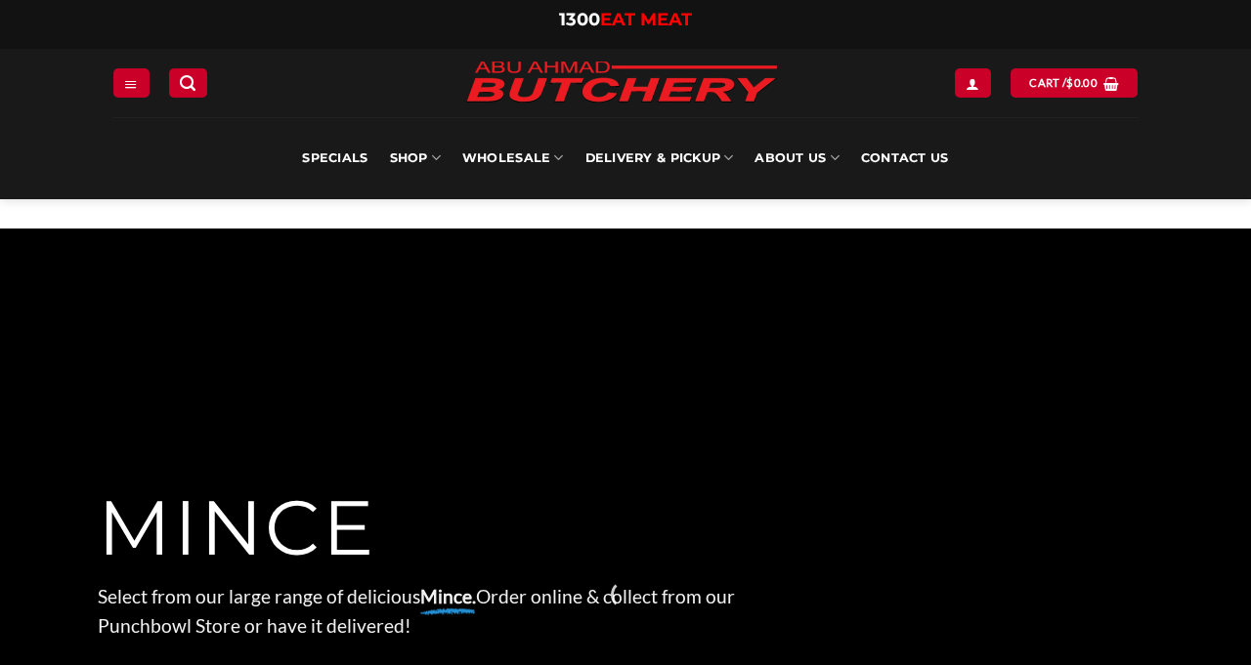
scroll to position [385, 0]
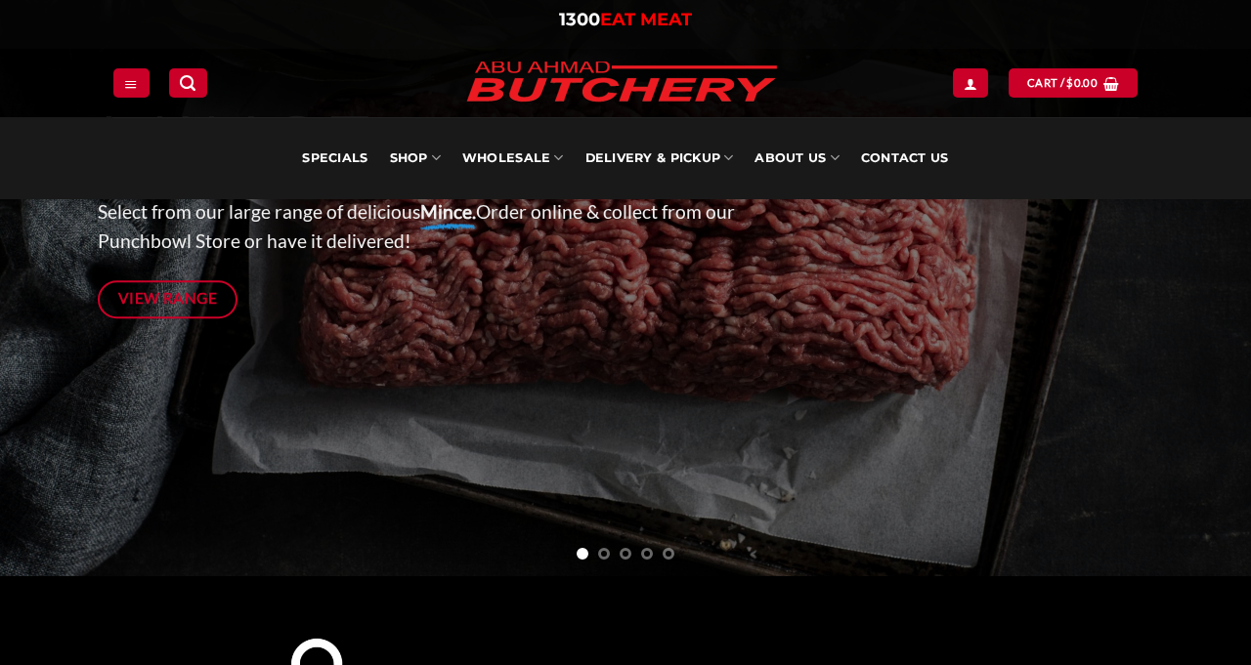
click at [178, 305] on span "View Range" at bounding box center [168, 298] width 100 height 24
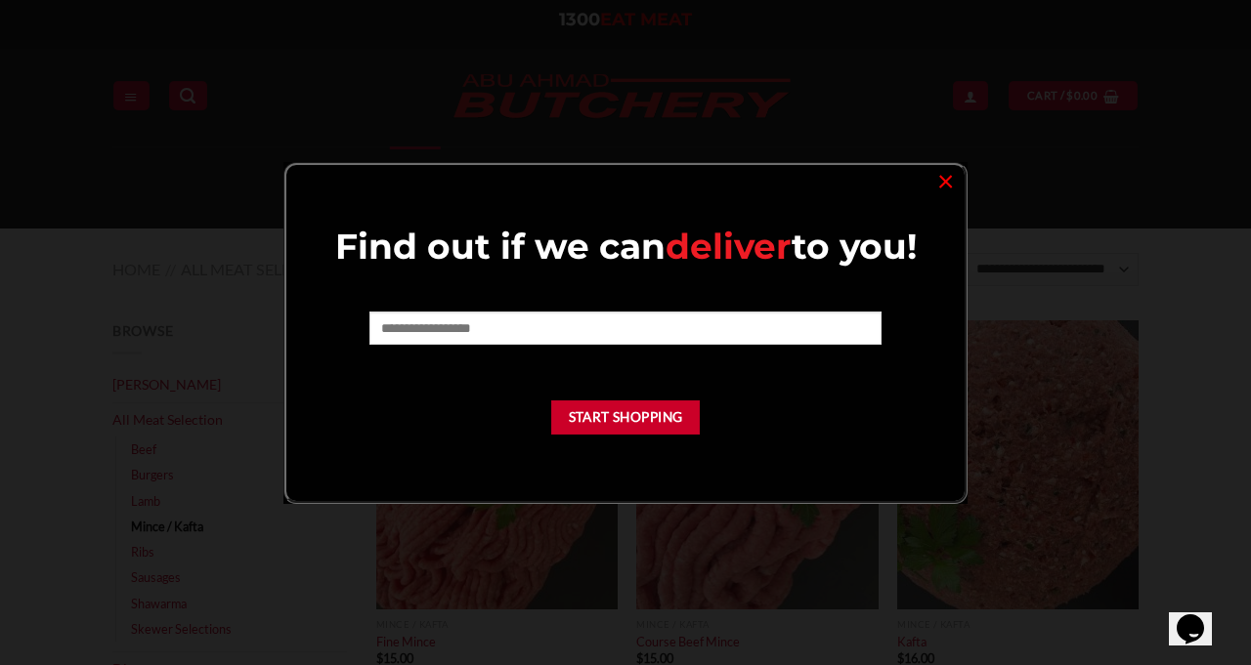
click at [940, 180] on link "×" at bounding box center [945, 180] width 28 height 26
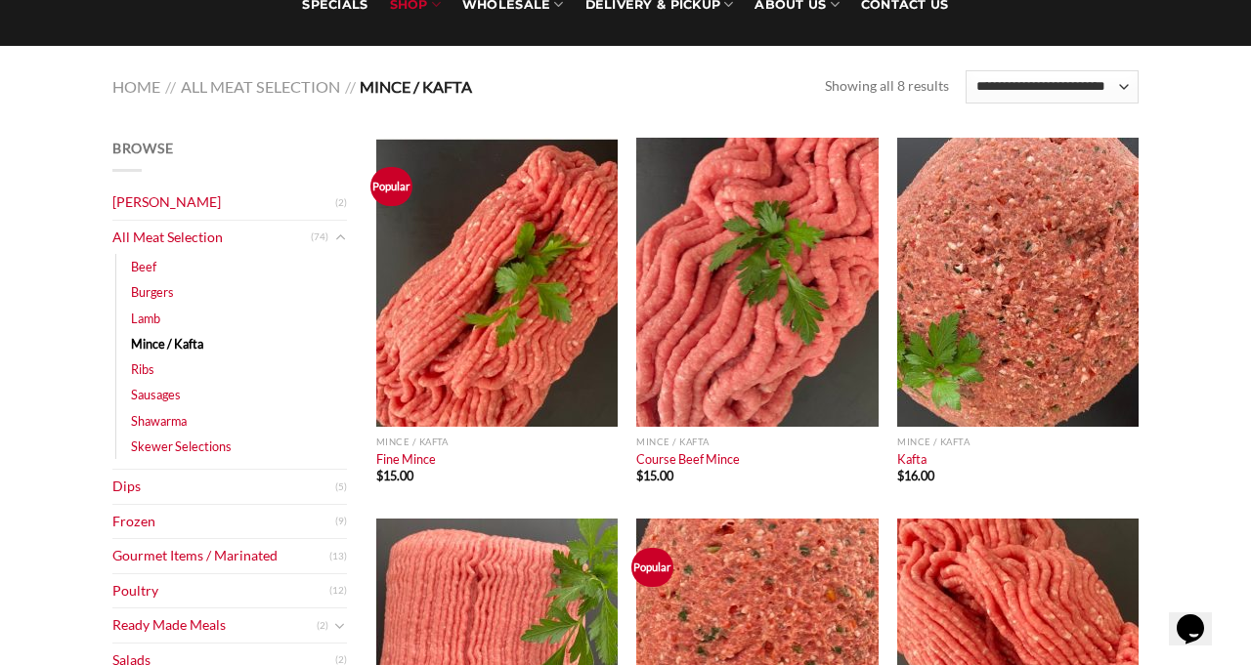
scroll to position [190, 0]
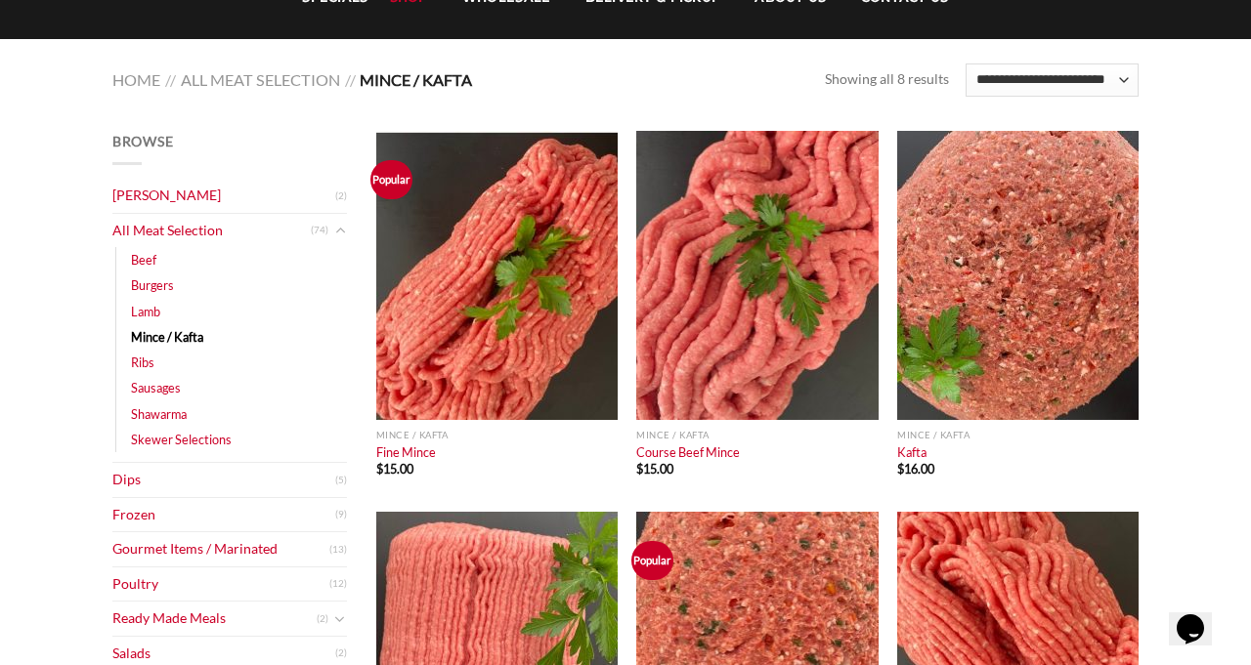
click at [134, 314] on link "Lamb" at bounding box center [145, 311] width 29 height 25
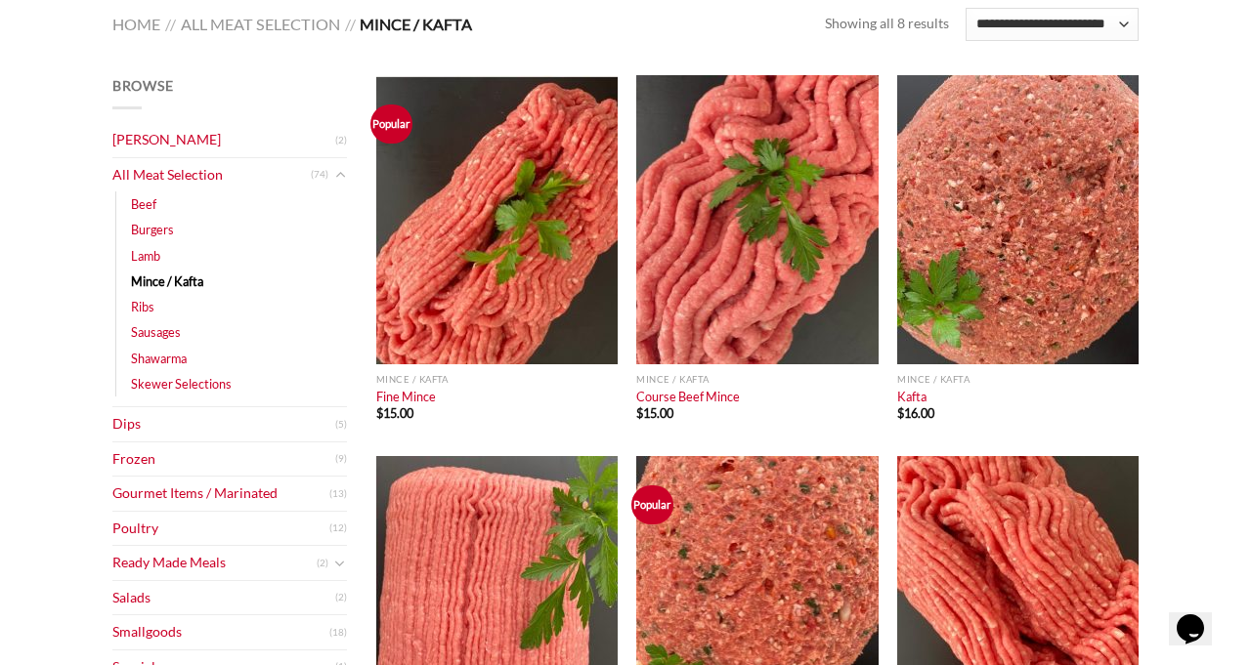
scroll to position [252, 0]
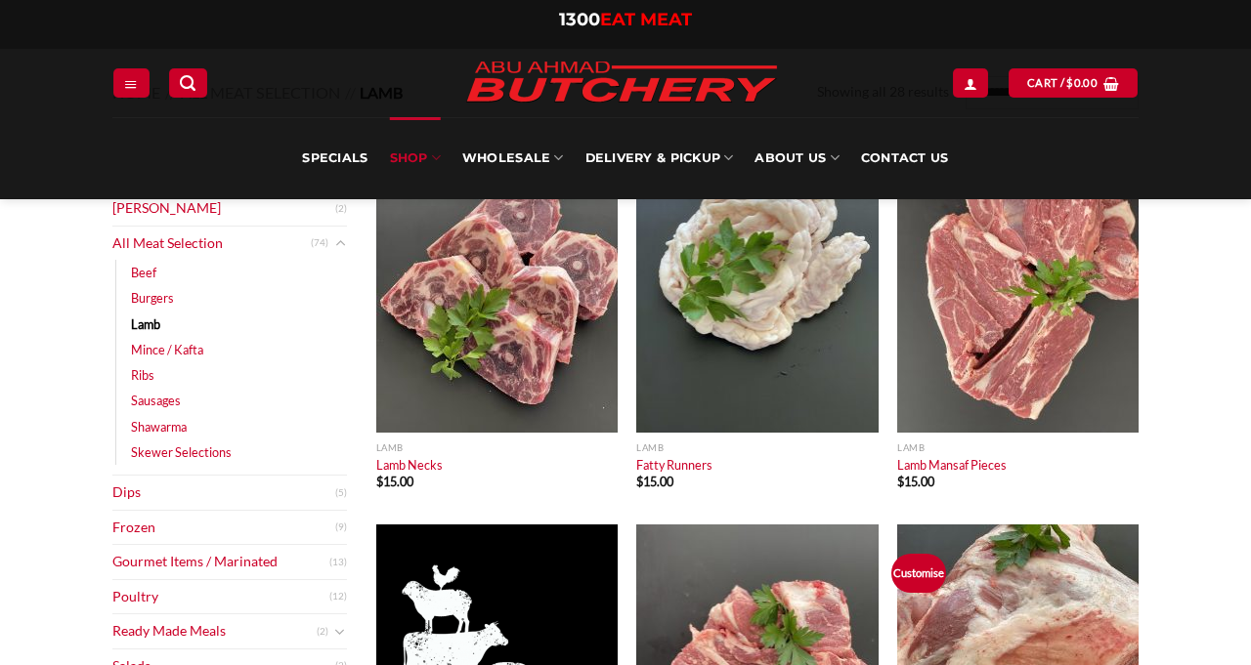
scroll to position [176, 0]
click at [139, 276] on link "Beef" at bounding box center [143, 273] width 25 height 25
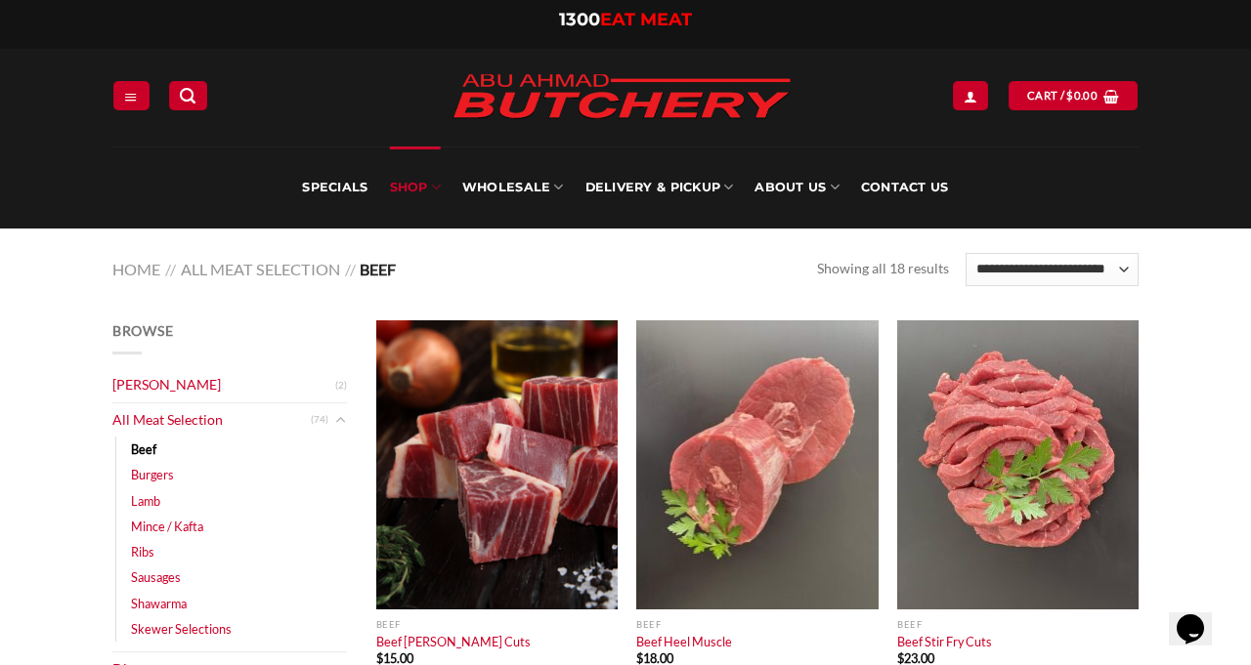
click at [135, 536] on link "Mince / Kafta" at bounding box center [167, 526] width 72 height 25
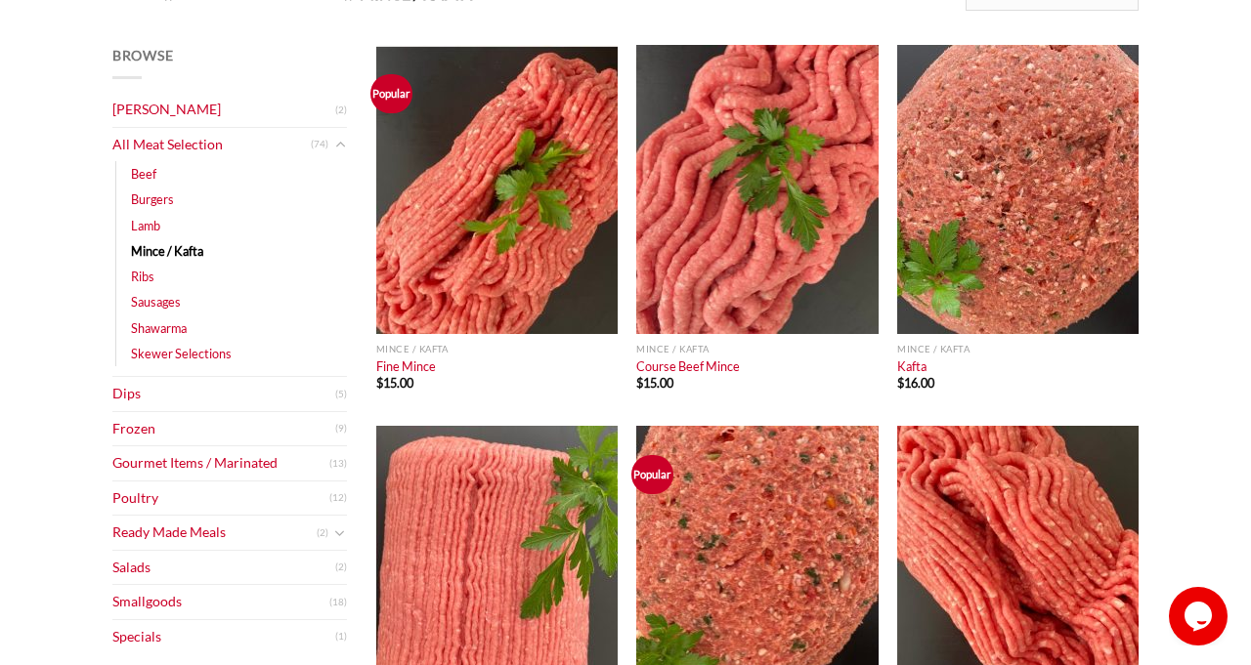
scroll to position [278, 0]
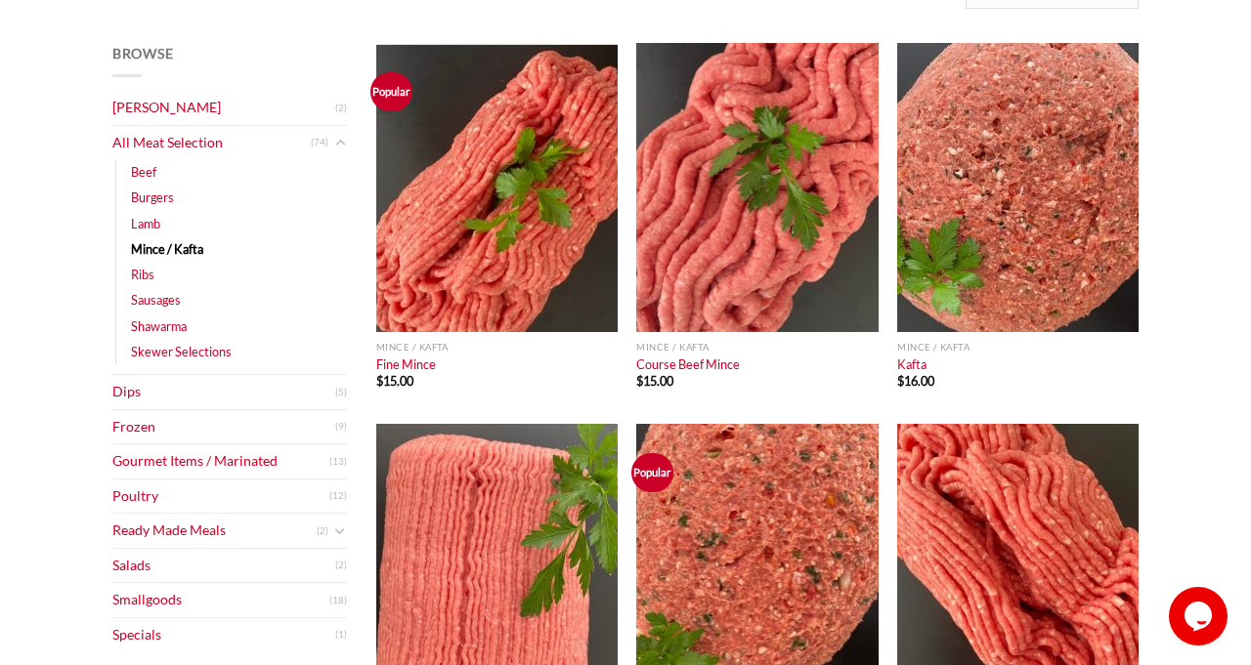
click at [115, 434] on link "Frozen" at bounding box center [223, 427] width 223 height 34
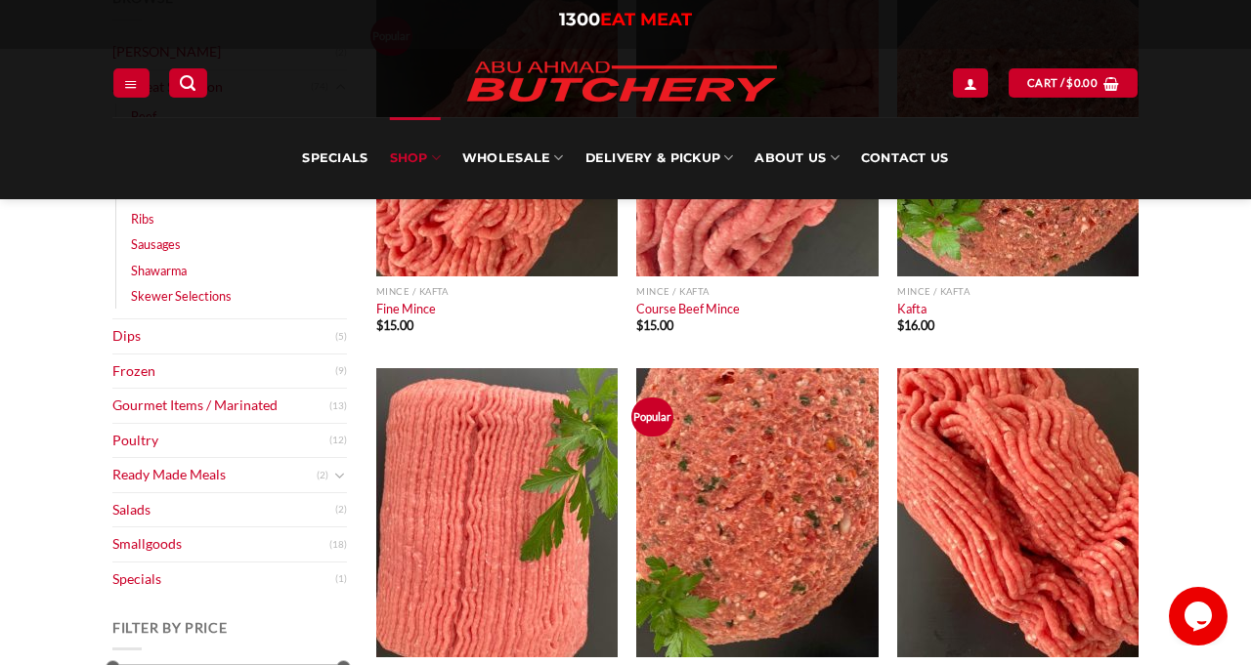
scroll to position [340, 0]
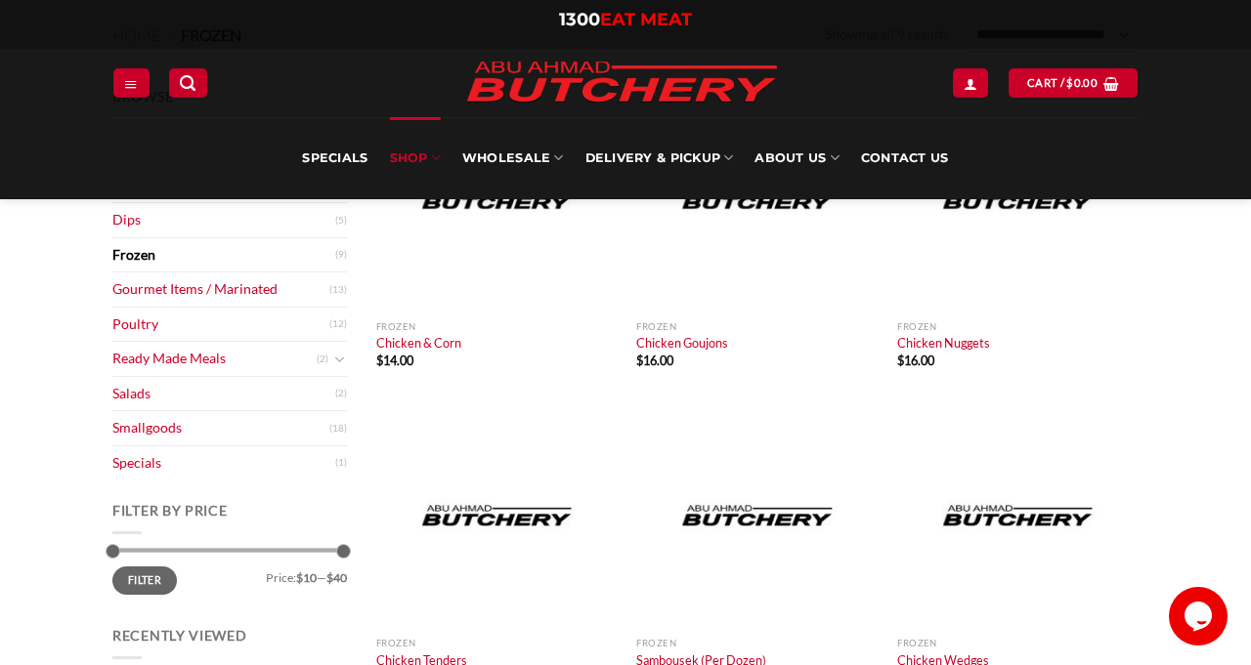
scroll to position [232, 0]
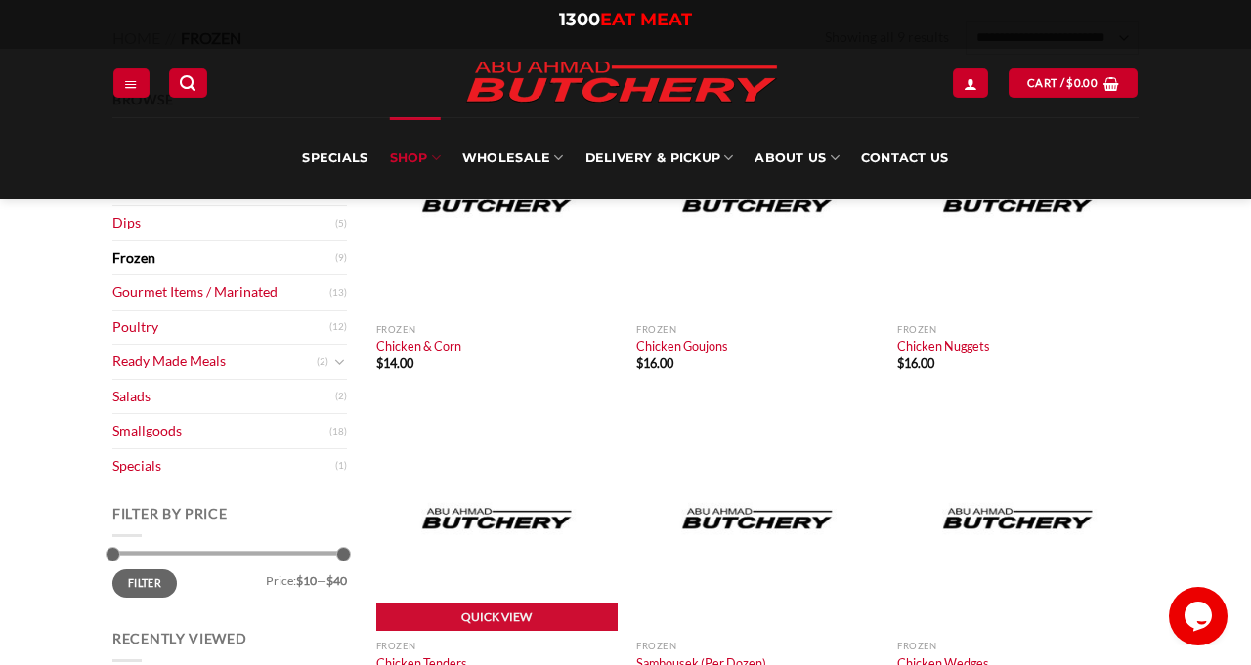
click at [440, 428] on img "Chicken Tenders" at bounding box center [496, 520] width 241 height 226
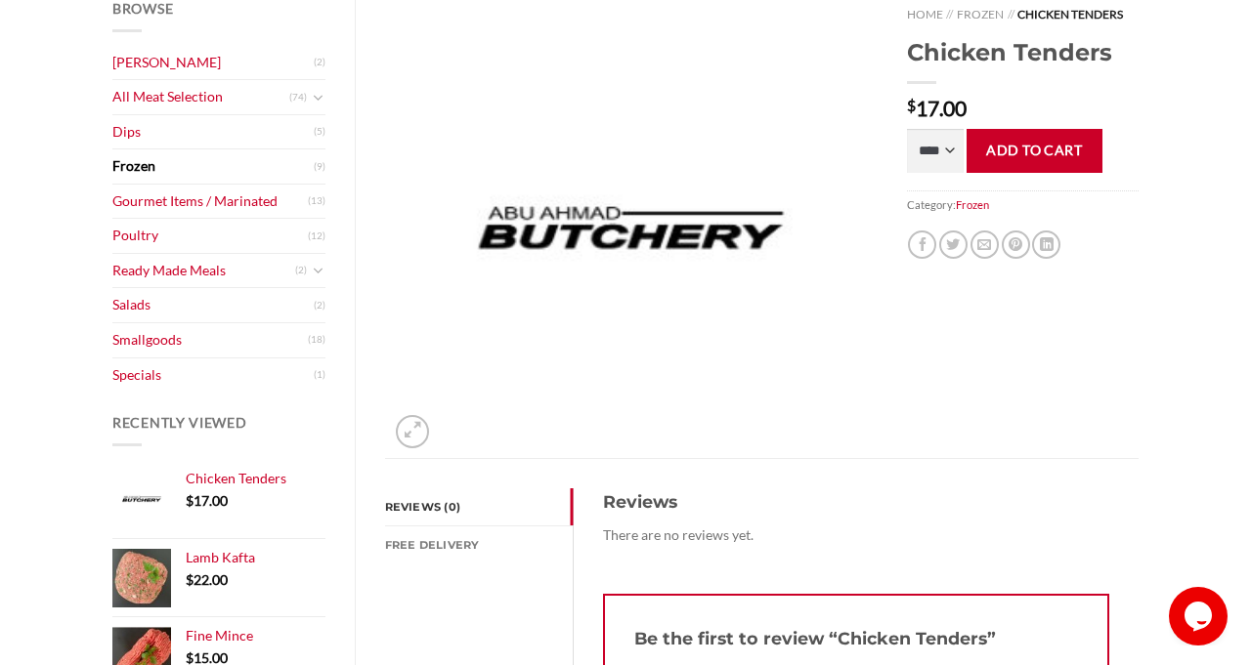
scroll to position [285, 0]
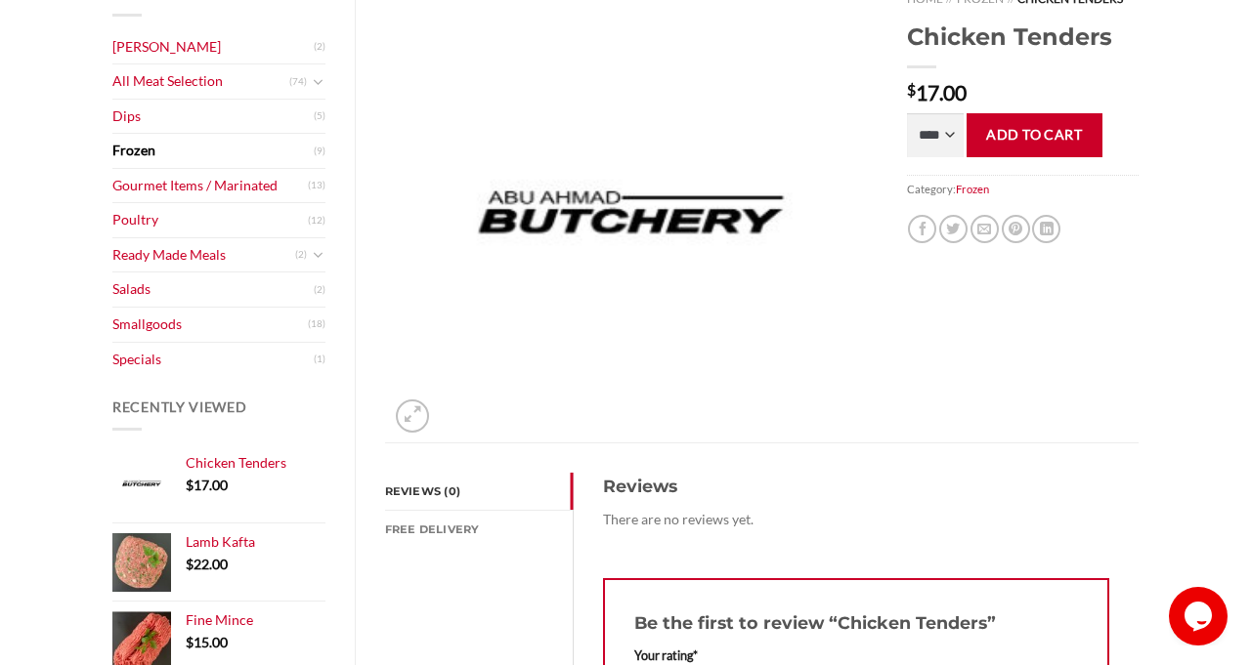
click at [113, 226] on link "Poultry" at bounding box center [209, 220] width 195 height 34
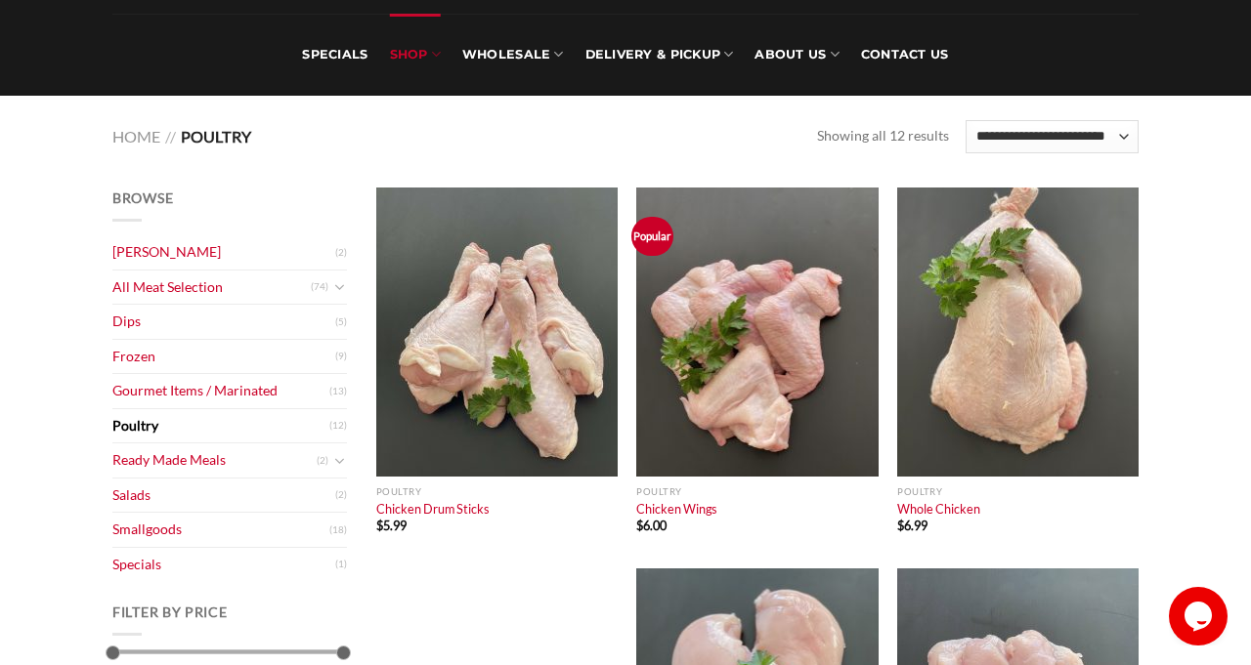
scroll to position [138, 0]
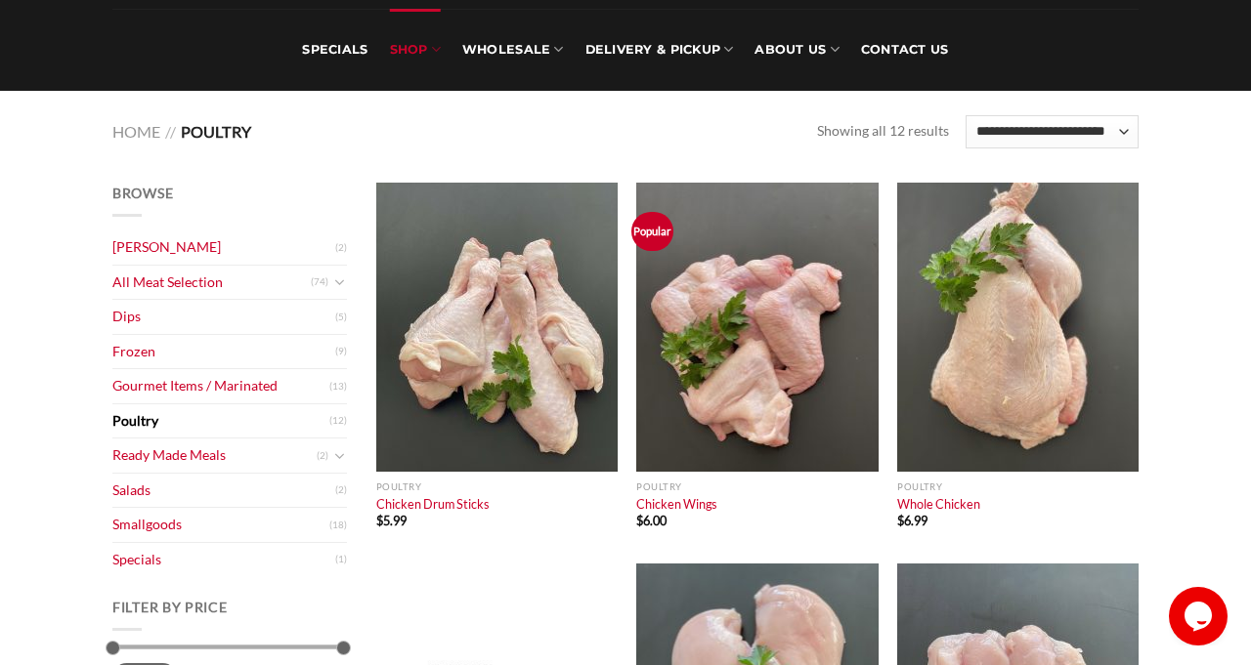
click at [143, 460] on link "Ready Made Meals" at bounding box center [214, 456] width 204 height 34
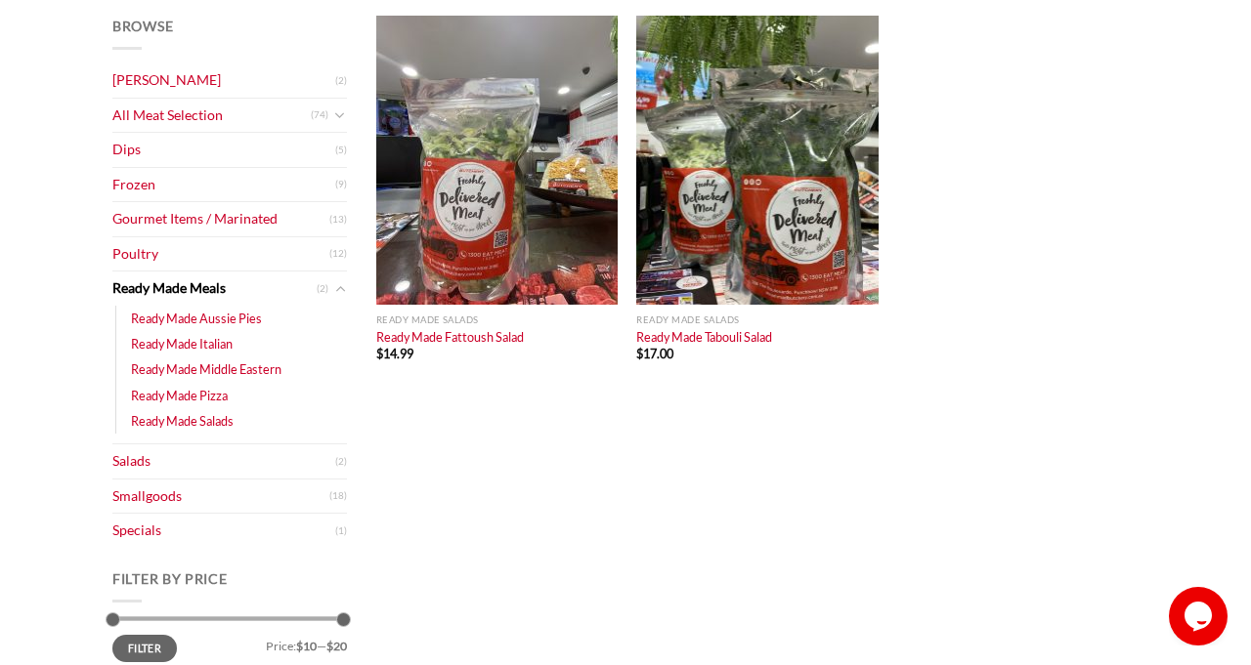
click at [131, 363] on link "Ready Made Middle Eastern" at bounding box center [206, 369] width 150 height 25
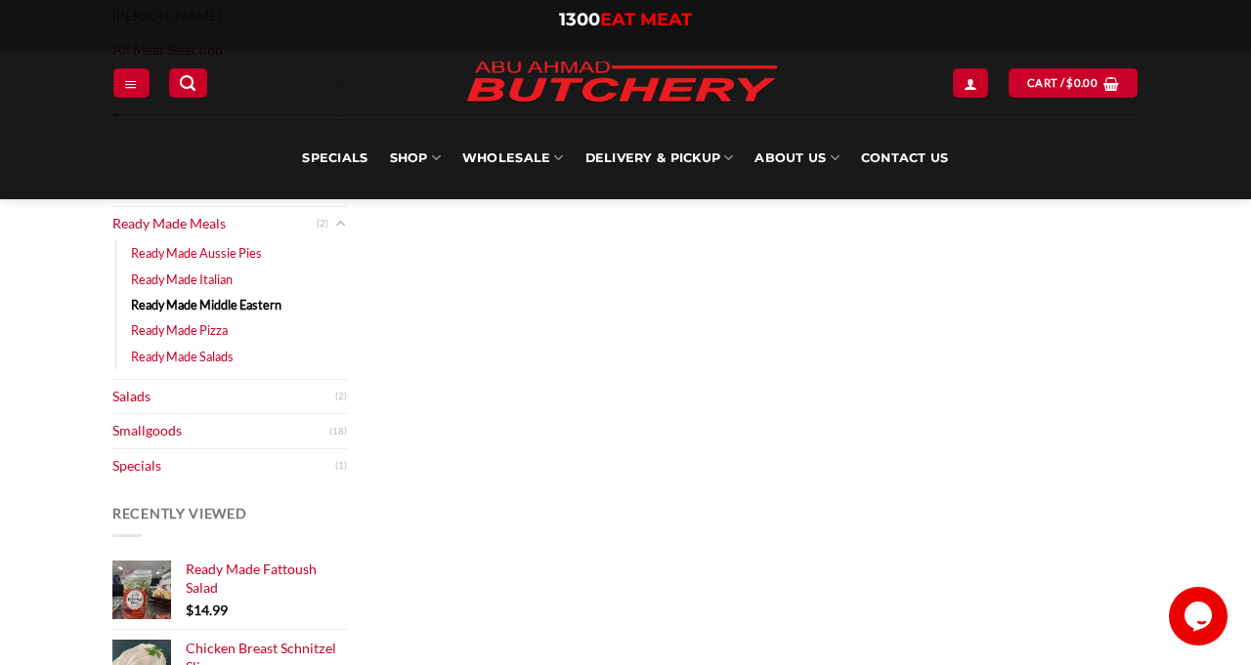
scroll to position [368, 0]
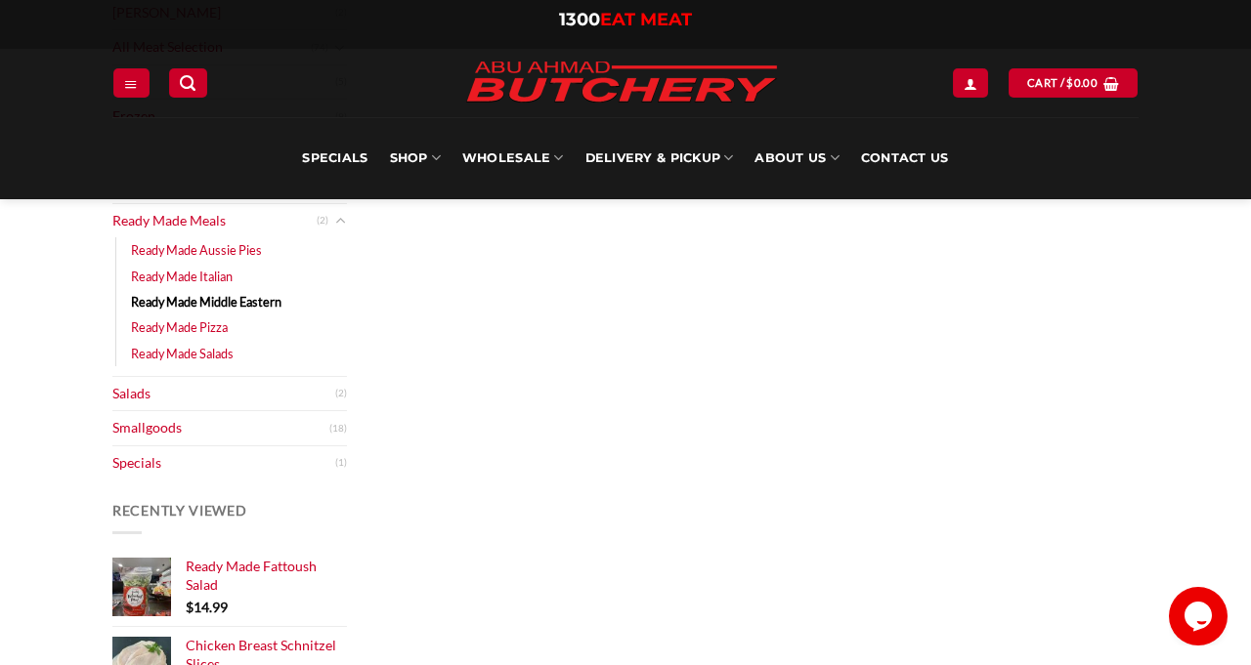
click at [126, 460] on link "Specials" at bounding box center [223, 464] width 223 height 34
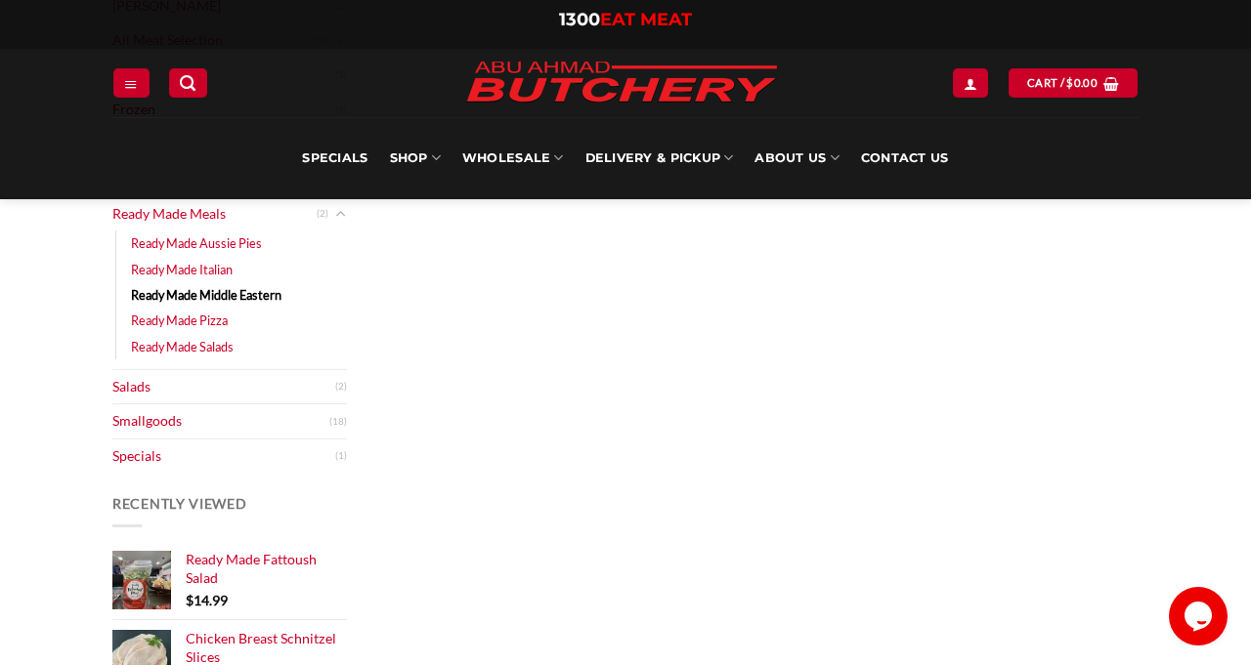
scroll to position [431, 0]
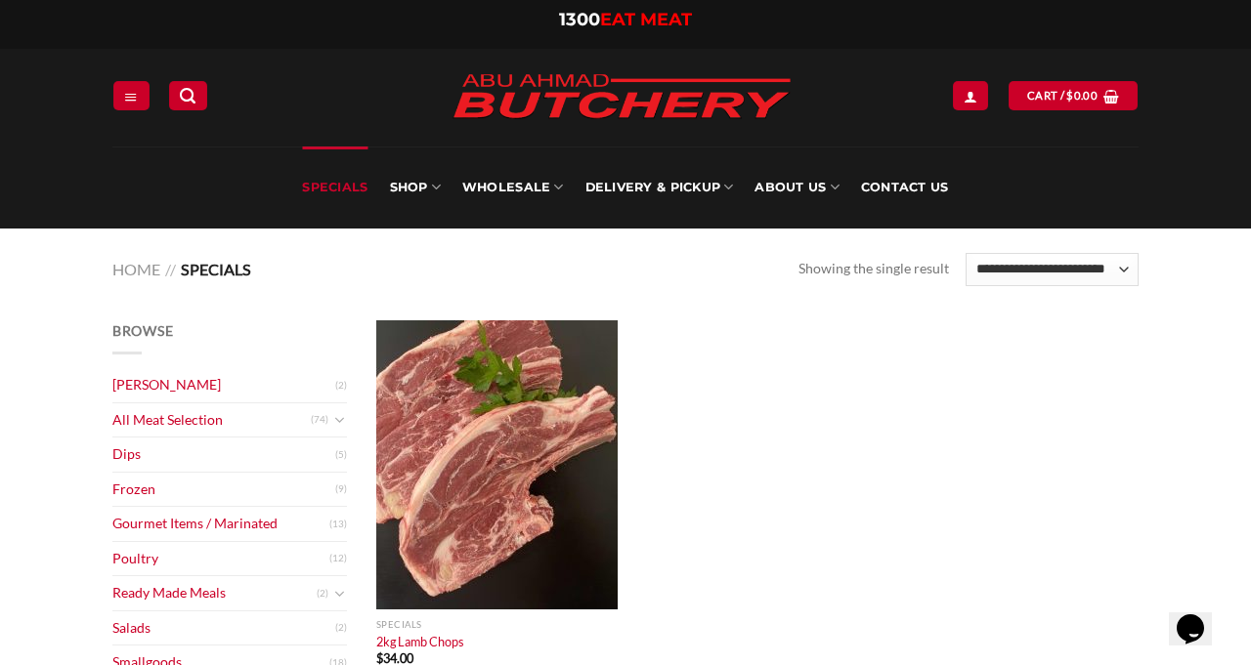
click at [124, 336] on span "Browse" at bounding box center [142, 330] width 61 height 17
click at [137, 390] on link "[PERSON_NAME]" at bounding box center [223, 385] width 223 height 34
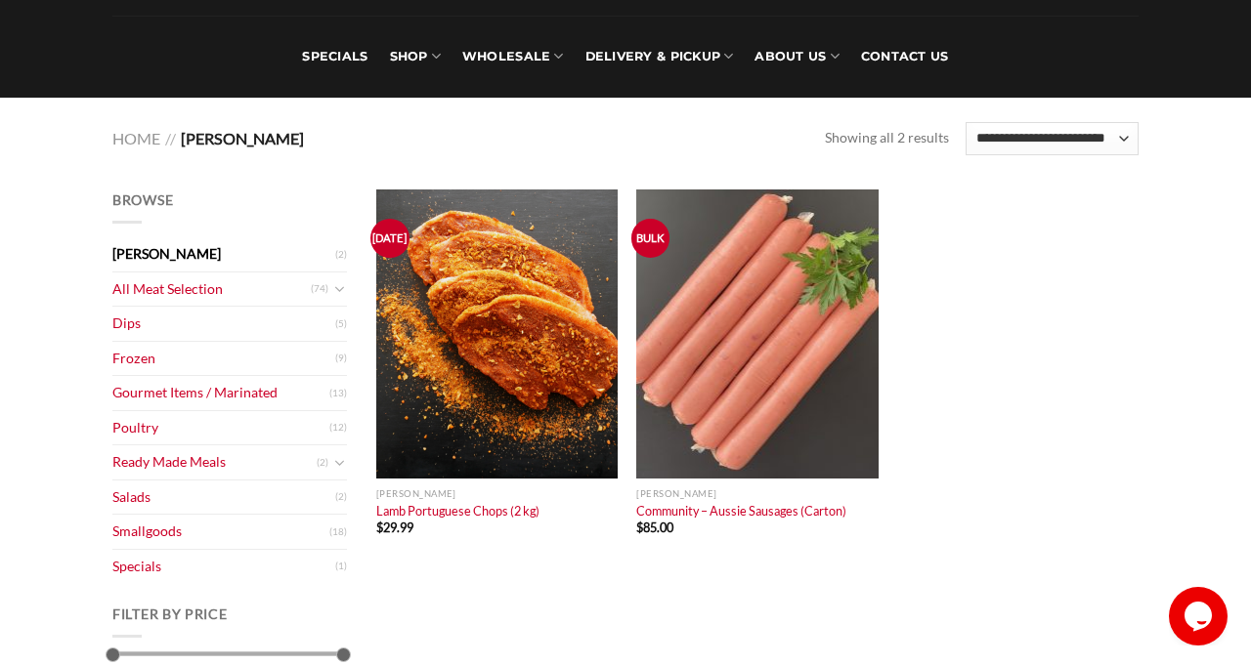
click at [102, 331] on div "Browse Abu Ahmad Butchery (2) All Meat Selection (74) Beef (18) Burgers (4) Lam…" at bounding box center [230, 626] width 264 height 872
click at [114, 396] on link "Gourmet Items / Marinated" at bounding box center [220, 393] width 217 height 34
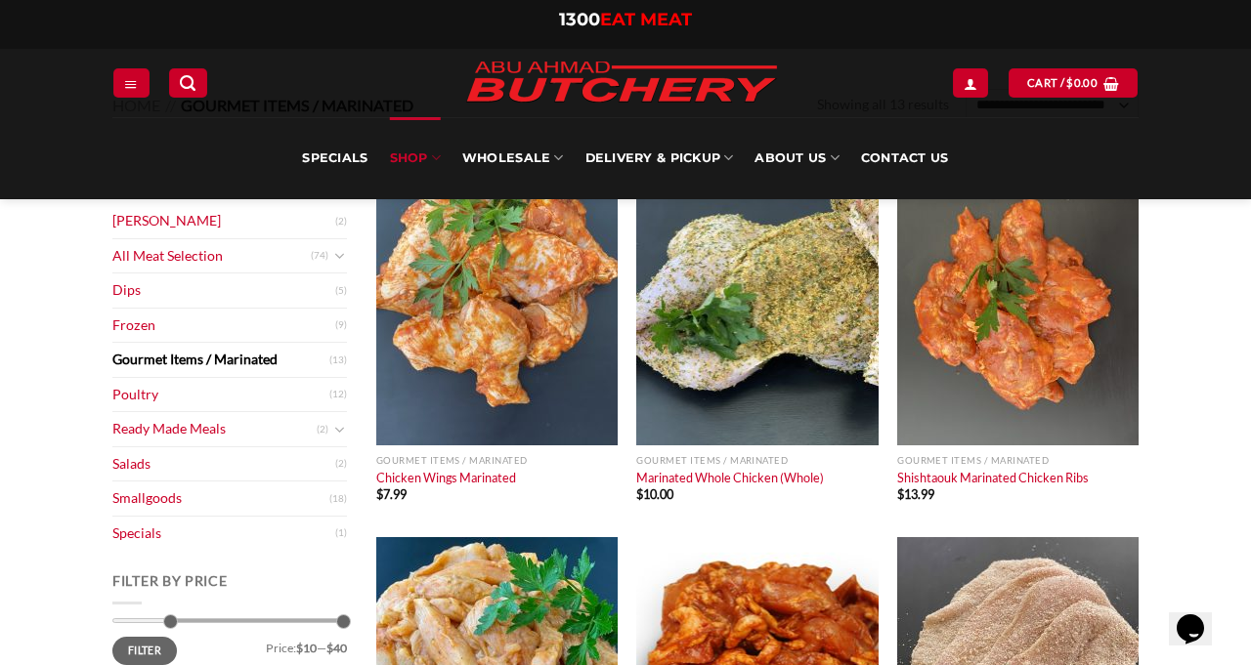
scroll to position [145, 0]
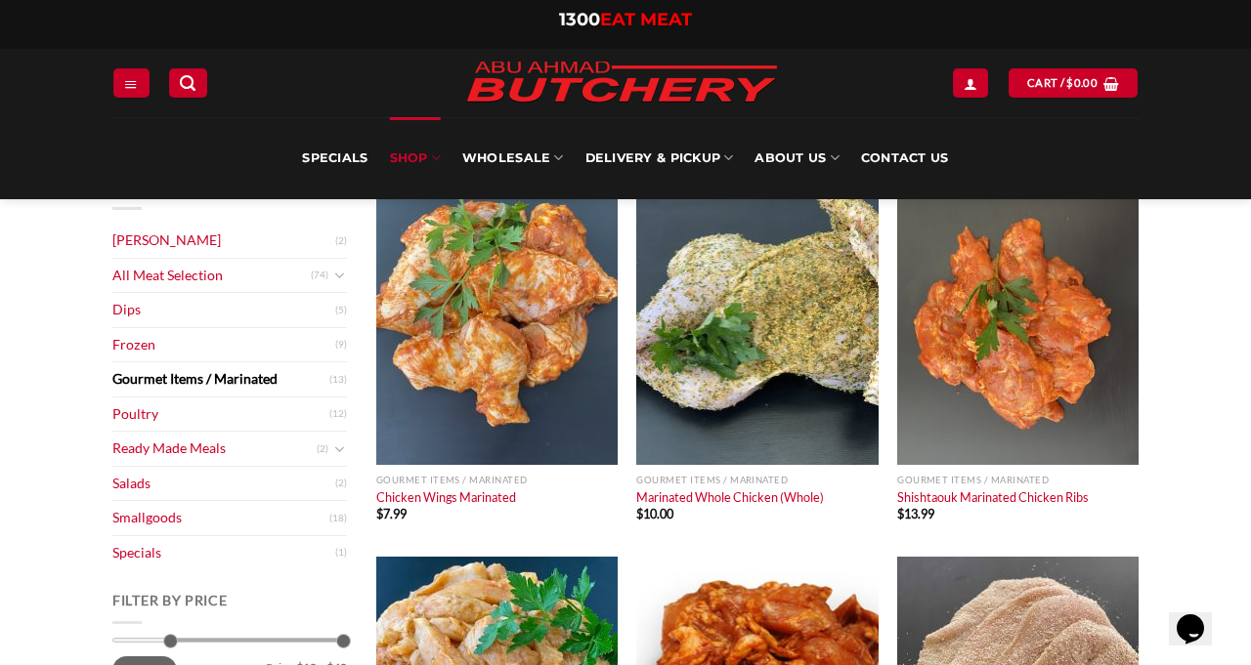
click at [116, 320] on link "Dips" at bounding box center [223, 310] width 223 height 34
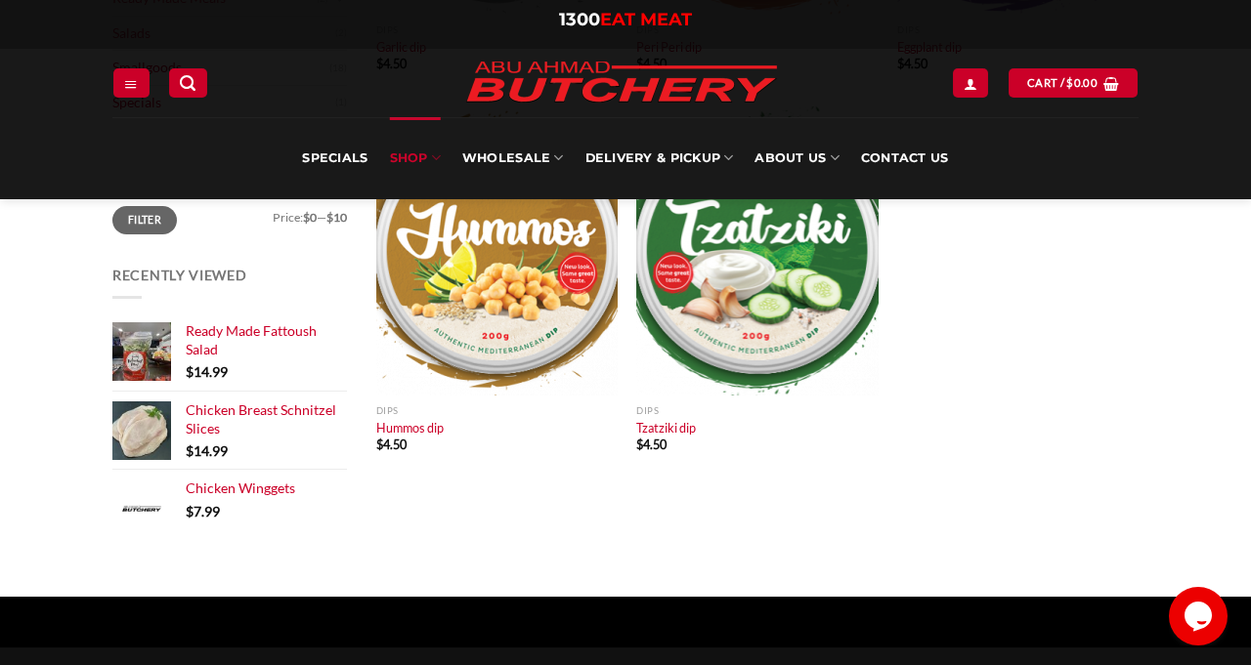
scroll to position [596, 0]
